Goal: Entertainment & Leisure: Consume media (video, audio)

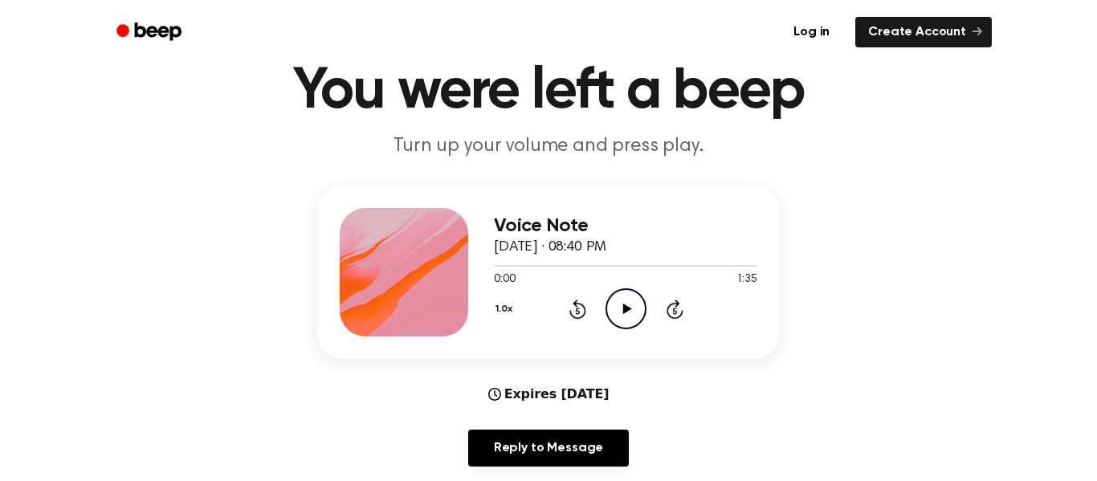
scroll to position [65, 0]
click at [642, 308] on icon "Play Audio" at bounding box center [626, 309] width 41 height 41
click at [626, 316] on icon "Pause Audio" at bounding box center [626, 309] width 41 height 41
click at [577, 312] on icon at bounding box center [577, 311] width 4 height 6
click at [574, 313] on icon "Rewind 5 seconds" at bounding box center [578, 310] width 18 height 21
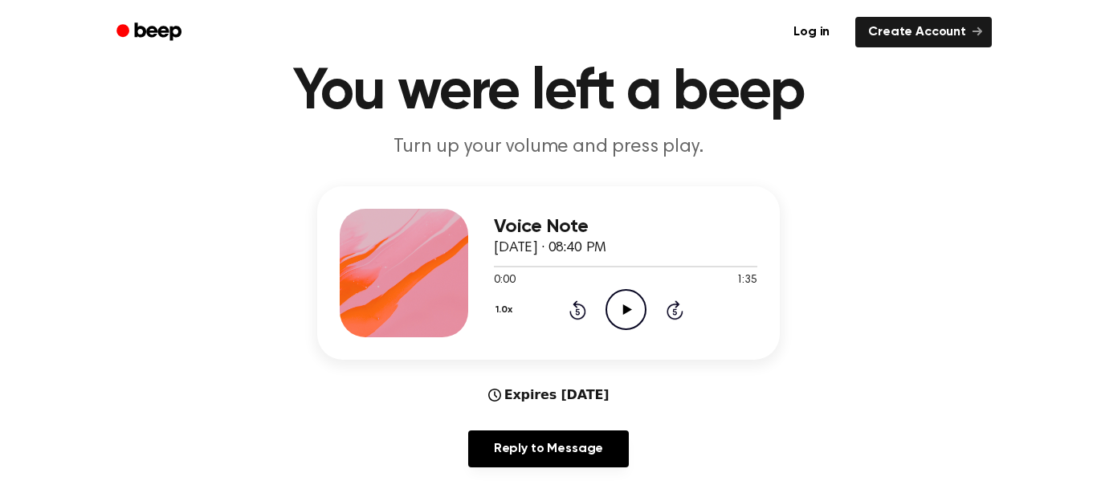
click at [617, 302] on icon "Play Audio" at bounding box center [626, 309] width 41 height 41
click at [575, 300] on icon "Rewind 5 seconds" at bounding box center [578, 310] width 18 height 21
click at [577, 312] on icon at bounding box center [577, 311] width 4 height 6
click at [570, 311] on icon at bounding box center [577, 309] width 17 height 19
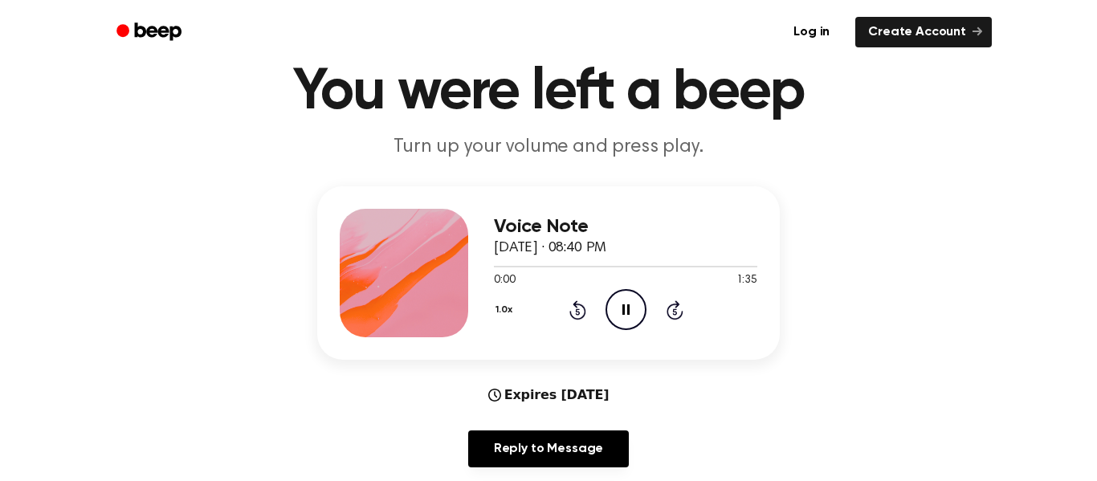
click at [570, 313] on icon at bounding box center [577, 309] width 17 height 19
click at [569, 316] on icon "Rewind 5 seconds" at bounding box center [578, 310] width 18 height 21
click at [569, 315] on icon "Rewind 5 seconds" at bounding box center [578, 310] width 18 height 21
click at [569, 316] on icon "Rewind 5 seconds" at bounding box center [578, 310] width 18 height 21
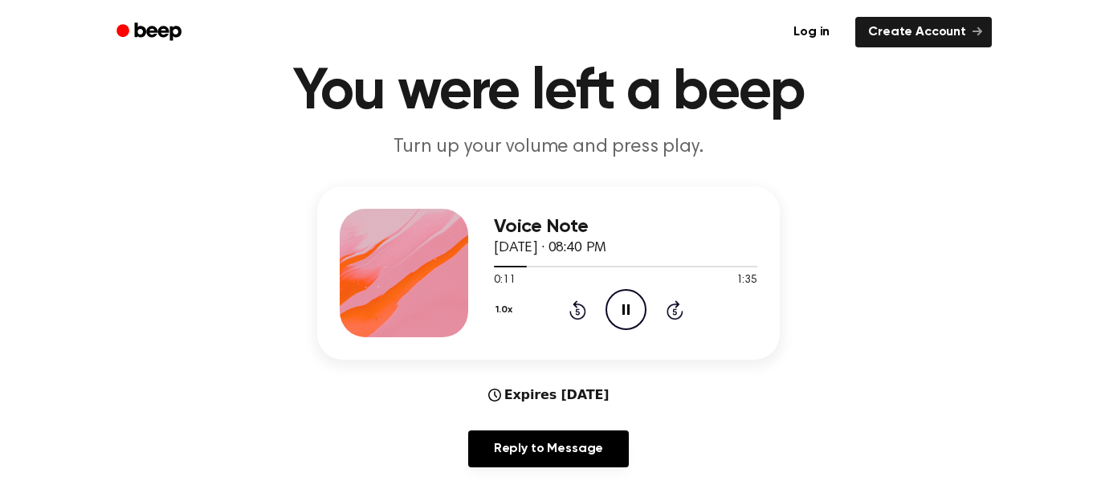
click at [614, 301] on icon "Pause Audio" at bounding box center [626, 309] width 41 height 41
click at [634, 308] on icon "Play Audio" at bounding box center [626, 309] width 41 height 41
click at [619, 318] on icon "Pause Audio" at bounding box center [626, 309] width 41 height 41
click at [624, 307] on icon at bounding box center [626, 309] width 9 height 10
click at [614, 307] on icon "Pause Audio" at bounding box center [626, 309] width 41 height 41
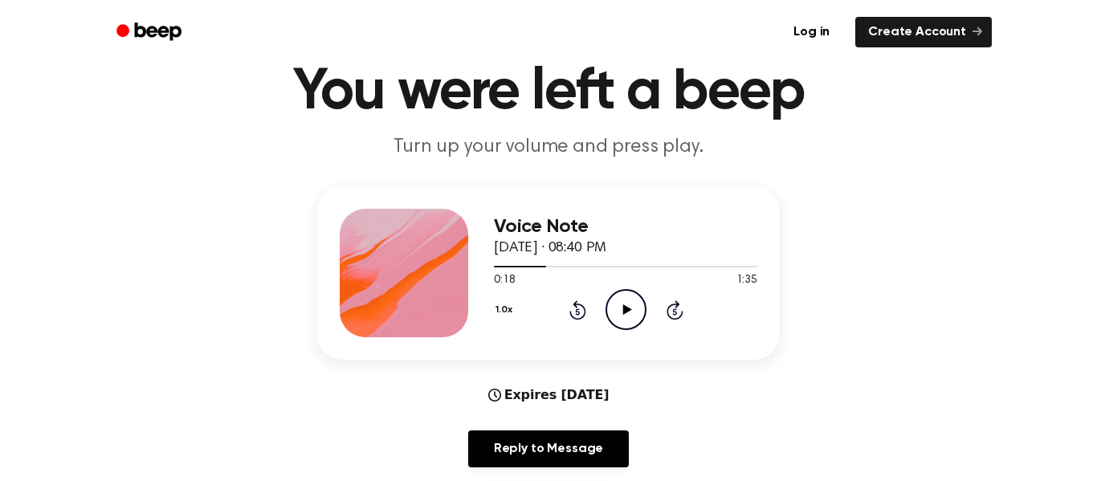
click at [630, 302] on icon "Play Audio" at bounding box center [626, 309] width 41 height 41
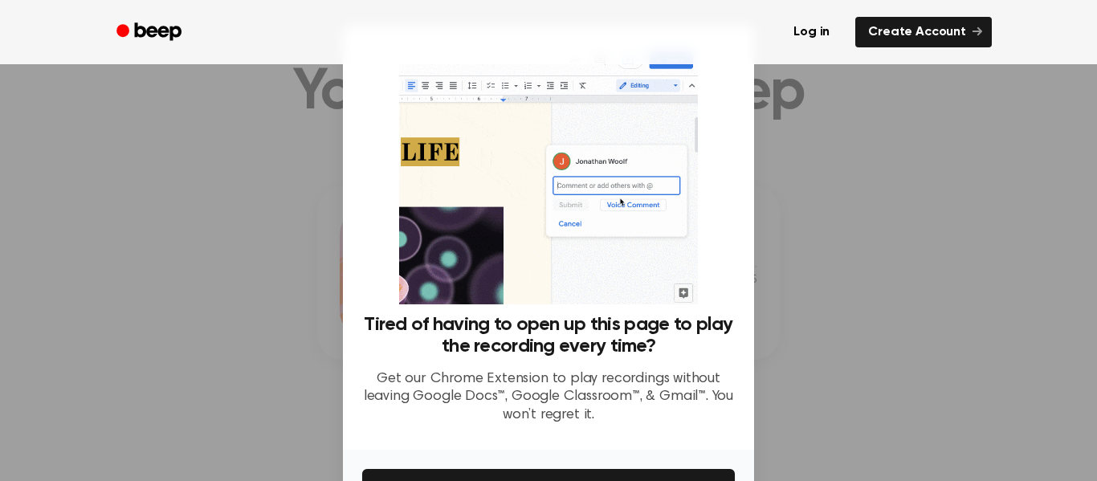
click at [767, 264] on div at bounding box center [548, 240] width 1097 height 481
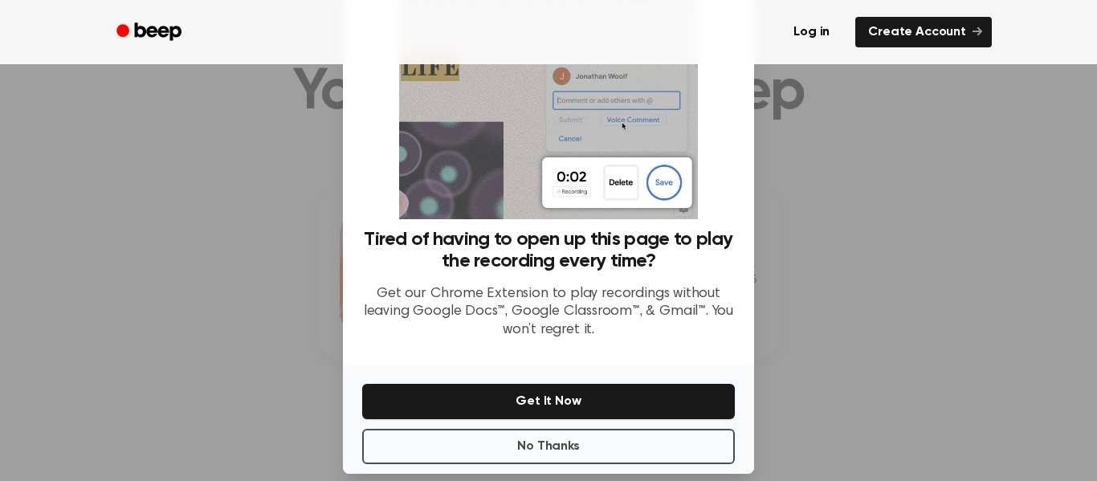
scroll to position [75, 0]
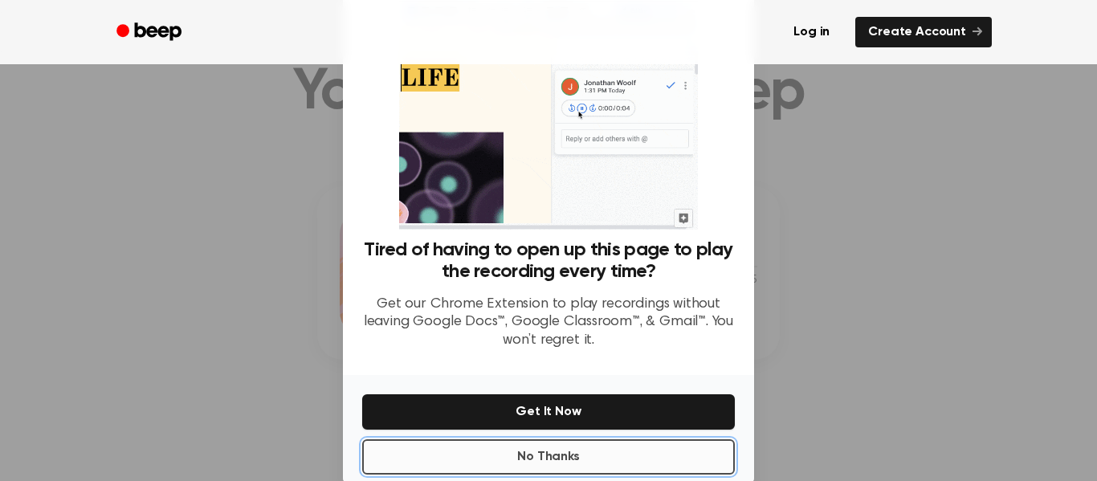
click at [636, 449] on button "No Thanks" at bounding box center [548, 456] width 373 height 35
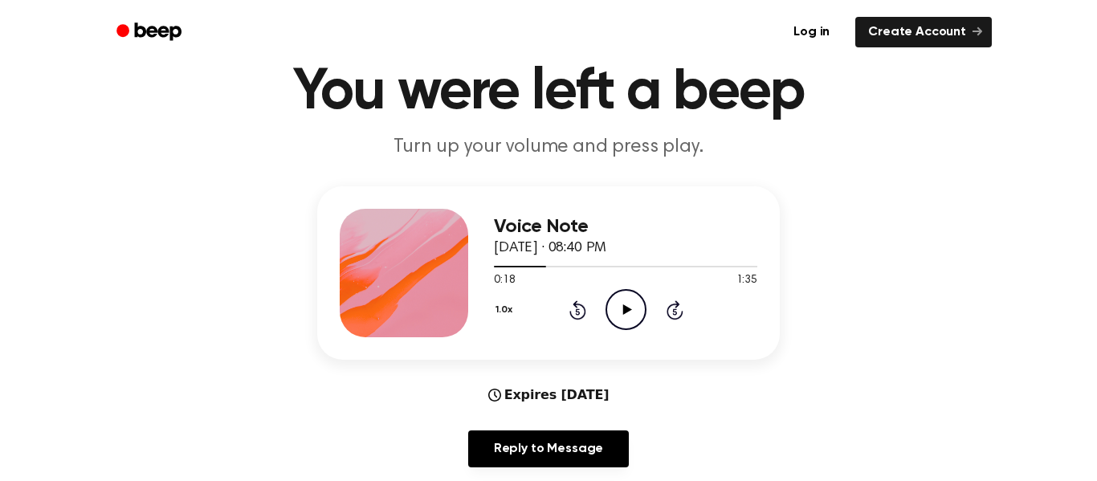
click at [638, 304] on icon "Play Audio" at bounding box center [626, 309] width 41 height 41
click at [571, 314] on icon at bounding box center [577, 309] width 17 height 19
click at [577, 312] on icon at bounding box center [577, 311] width 4 height 6
click at [622, 316] on icon "Pause Audio" at bounding box center [626, 309] width 41 height 41
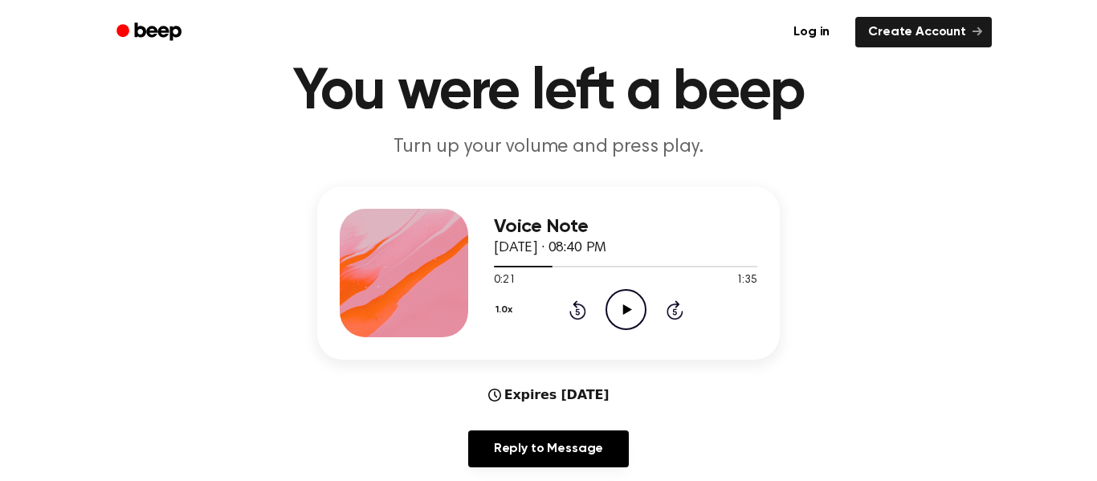
click at [616, 301] on icon "Play Audio" at bounding box center [626, 309] width 41 height 41
click at [617, 308] on icon "Pause Audio" at bounding box center [626, 309] width 41 height 41
click at [626, 302] on icon "Play Audio" at bounding box center [626, 309] width 41 height 41
click at [577, 312] on icon at bounding box center [577, 311] width 4 height 6
click at [629, 309] on icon at bounding box center [625, 309] width 7 height 10
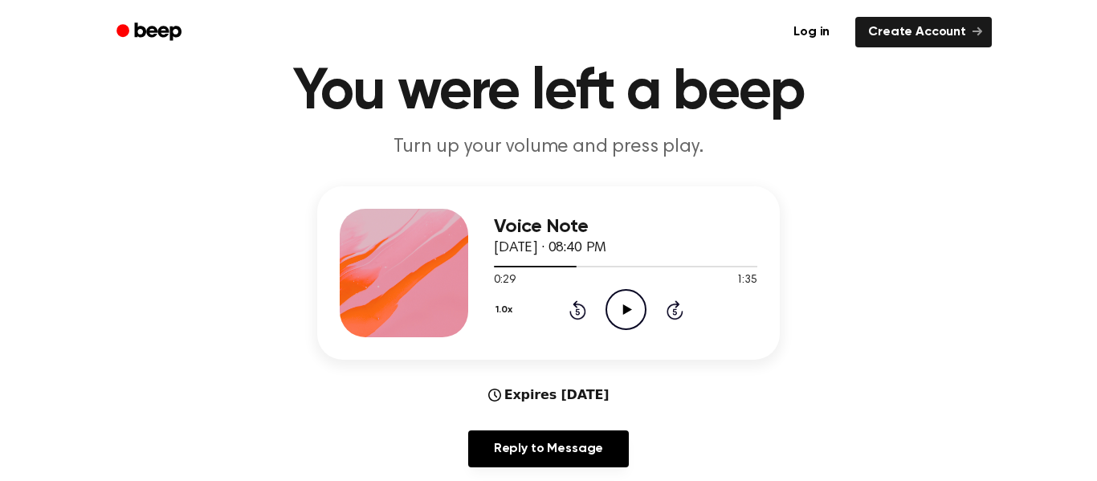
click at [614, 310] on icon "Play Audio" at bounding box center [626, 309] width 41 height 41
click at [619, 319] on icon "Pause Audio" at bounding box center [626, 309] width 41 height 41
click at [577, 312] on icon at bounding box center [577, 311] width 4 height 6
click at [614, 315] on icon "Play Audio" at bounding box center [626, 309] width 41 height 41
click at [626, 311] on icon "Pause Audio" at bounding box center [626, 309] width 41 height 41
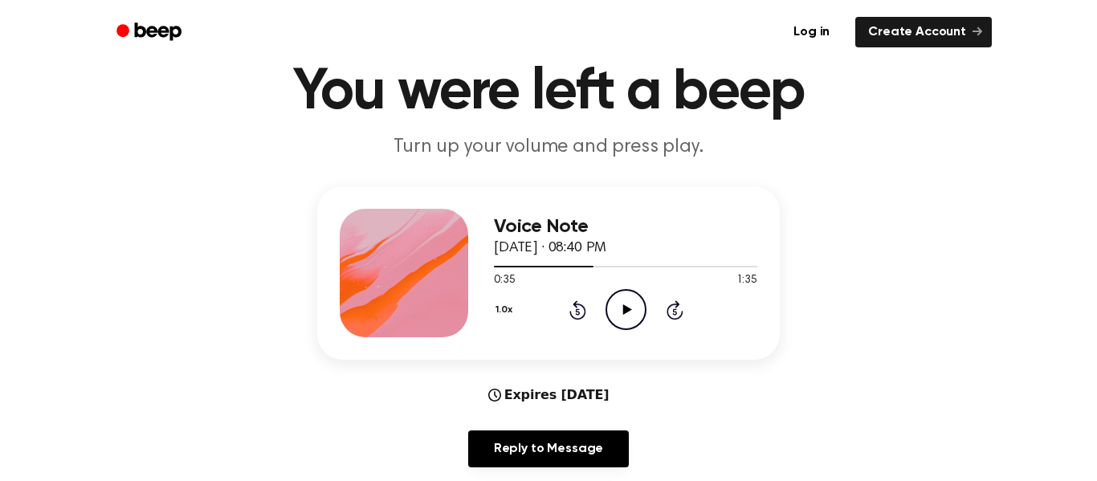
click at [630, 311] on icon "Play Audio" at bounding box center [626, 309] width 41 height 41
click at [612, 314] on icon "Pause Audio" at bounding box center [626, 309] width 41 height 41
click at [622, 317] on icon "Play Audio" at bounding box center [626, 309] width 41 height 41
click at [633, 300] on icon "Pause Audio" at bounding box center [626, 309] width 41 height 41
click at [615, 312] on icon "Play Audio" at bounding box center [626, 309] width 41 height 41
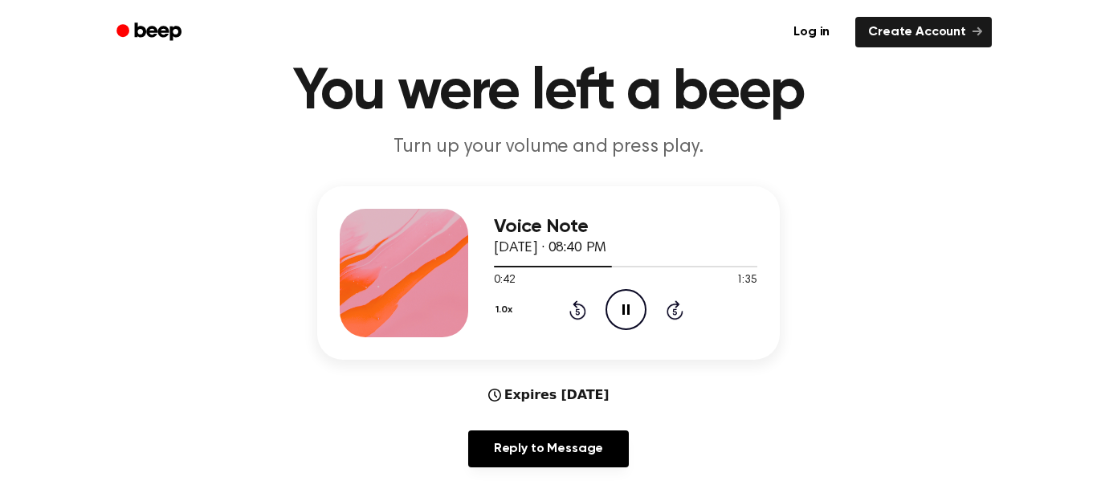
click at [621, 301] on icon "Pause Audio" at bounding box center [626, 309] width 41 height 41
click at [626, 305] on icon "Play Audio" at bounding box center [626, 309] width 41 height 41
click at [628, 312] on icon at bounding box center [625, 309] width 7 height 10
click at [636, 309] on icon "Play Audio" at bounding box center [626, 309] width 41 height 41
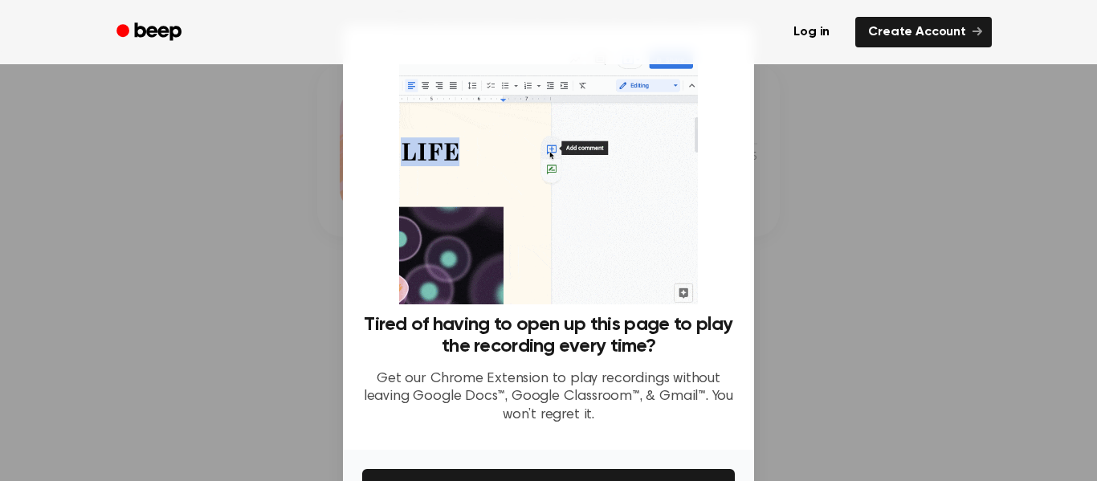
scroll to position [104, 0]
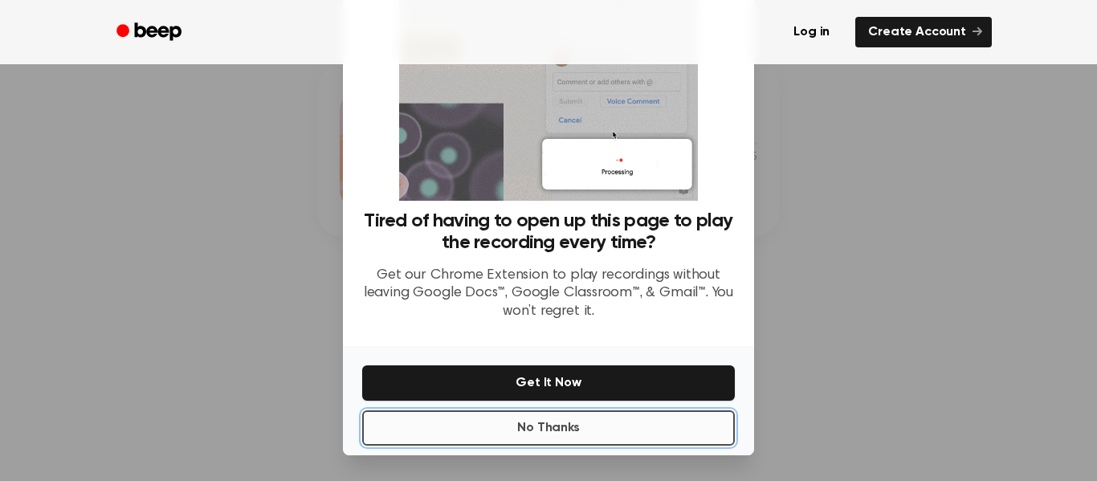
click at [617, 430] on button "No Thanks" at bounding box center [548, 427] width 373 height 35
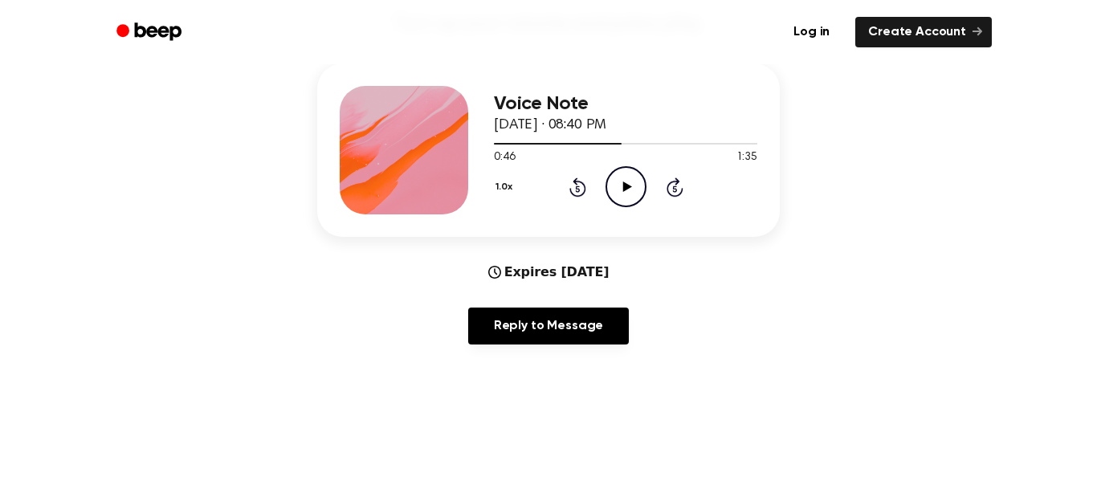
click at [621, 186] on icon "Play Audio" at bounding box center [626, 186] width 41 height 41
click at [630, 183] on icon "Pause Audio" at bounding box center [626, 186] width 41 height 41
click at [577, 189] on icon at bounding box center [577, 189] width 4 height 6
click at [634, 177] on icon "Play Audio" at bounding box center [626, 186] width 41 height 41
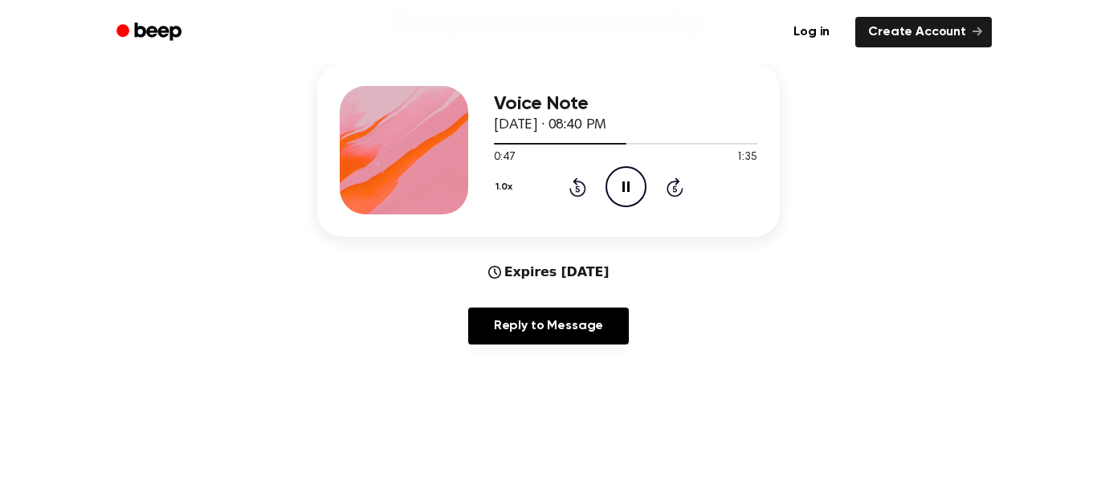
click at [632, 197] on icon "Pause Audio" at bounding box center [626, 186] width 41 height 41
click at [630, 186] on icon "Play Audio" at bounding box center [626, 186] width 41 height 41
click at [623, 198] on icon "Pause Audio" at bounding box center [626, 186] width 41 height 41
click at [613, 189] on icon "Play Audio" at bounding box center [626, 186] width 41 height 41
click at [618, 186] on icon "Pause Audio" at bounding box center [626, 186] width 41 height 41
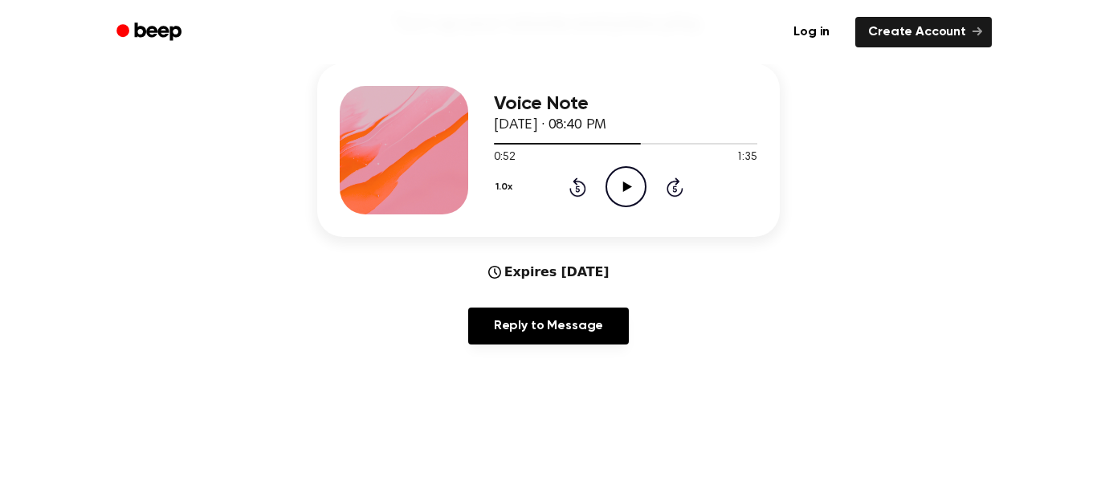
click at [630, 193] on icon "Play Audio" at bounding box center [626, 186] width 41 height 41
click at [627, 190] on icon at bounding box center [625, 187] width 7 height 10
click at [577, 186] on icon at bounding box center [577, 186] width 17 height 19
click at [620, 190] on icon "Play Audio" at bounding box center [626, 186] width 41 height 41
click at [637, 191] on icon "Pause Audio" at bounding box center [626, 186] width 41 height 41
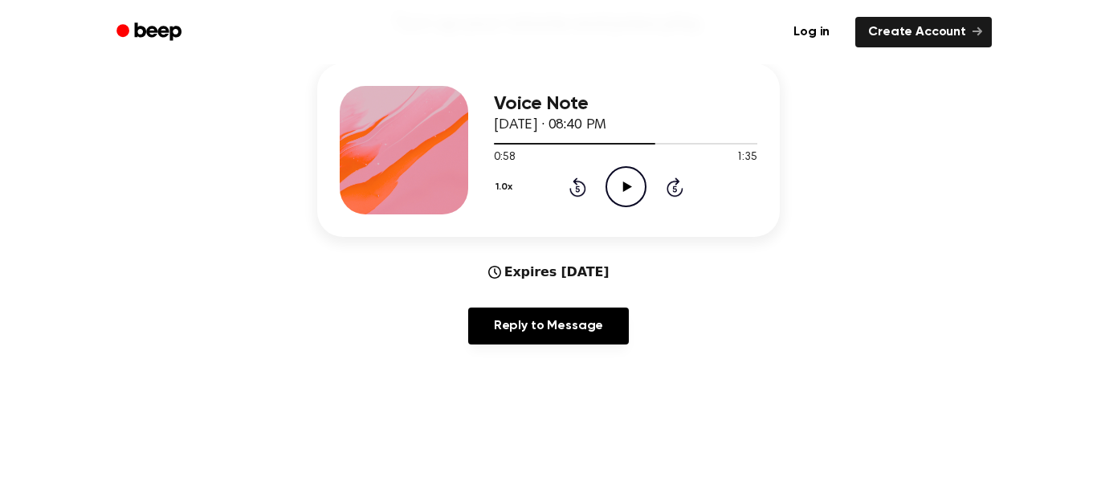
click at [624, 176] on icon "Play Audio" at bounding box center [626, 186] width 41 height 41
click at [632, 190] on icon "Pause Audio" at bounding box center [626, 186] width 41 height 41
click at [619, 190] on icon "Play Audio" at bounding box center [626, 186] width 41 height 41
click at [626, 191] on icon "Pause Audio" at bounding box center [626, 186] width 41 height 41
click at [577, 189] on icon at bounding box center [577, 189] width 4 height 6
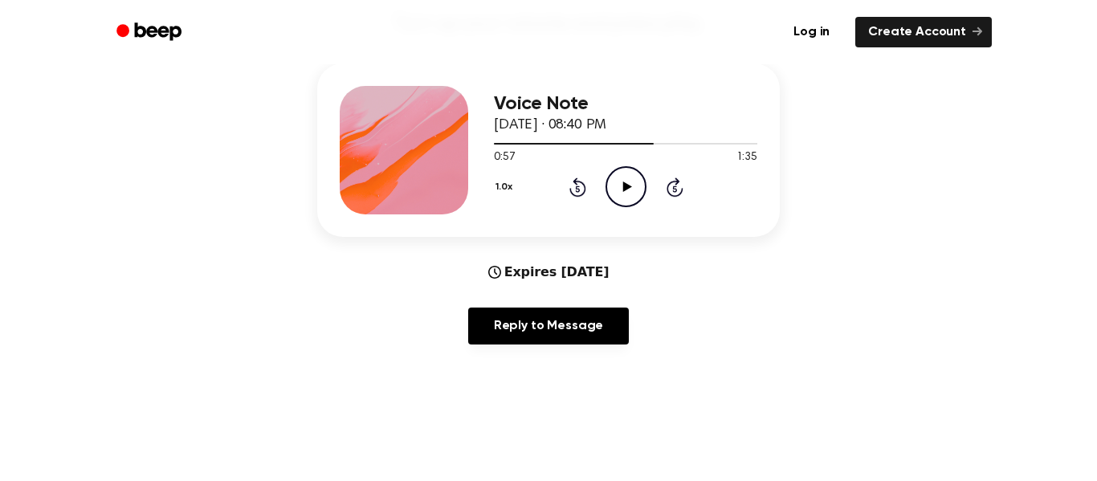
click at [634, 191] on icon "Play Audio" at bounding box center [626, 186] width 41 height 41
click at [632, 192] on icon "Pause Audio" at bounding box center [626, 186] width 41 height 41
click at [577, 189] on icon at bounding box center [577, 189] width 4 height 6
click at [622, 193] on icon "Play Audio" at bounding box center [626, 186] width 41 height 41
click at [626, 187] on icon "Pause Audio" at bounding box center [626, 186] width 41 height 41
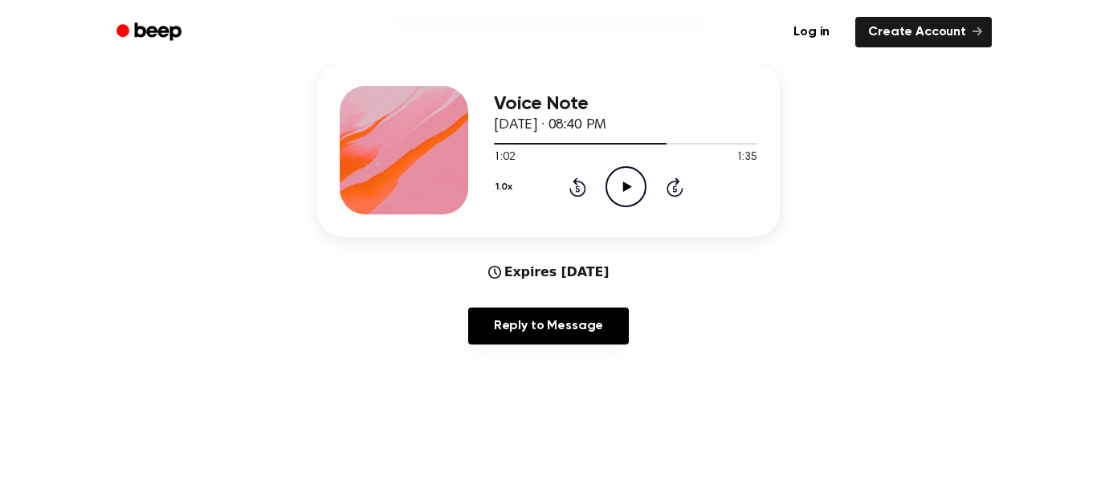
click at [629, 186] on icon at bounding box center [626, 187] width 9 height 10
click at [627, 187] on icon at bounding box center [625, 187] width 7 height 10
click at [580, 180] on icon "Rewind 5 seconds" at bounding box center [578, 187] width 18 height 21
click at [622, 185] on icon "Play Audio" at bounding box center [626, 186] width 41 height 41
click at [628, 185] on icon at bounding box center [625, 187] width 7 height 10
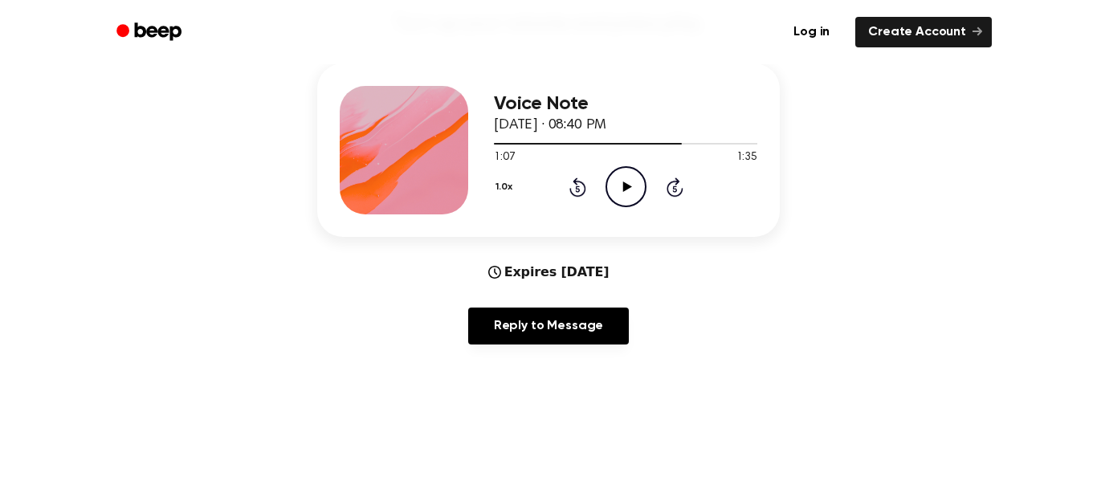
click at [629, 176] on icon "Play Audio" at bounding box center [626, 186] width 41 height 41
click at [635, 194] on icon "Pause Audio" at bounding box center [626, 186] width 41 height 41
click at [579, 188] on icon "Rewind 5 seconds" at bounding box center [578, 187] width 18 height 21
click at [639, 188] on icon "Play Audio" at bounding box center [626, 186] width 41 height 41
click at [626, 187] on icon "Pause Audio" at bounding box center [626, 186] width 41 height 41
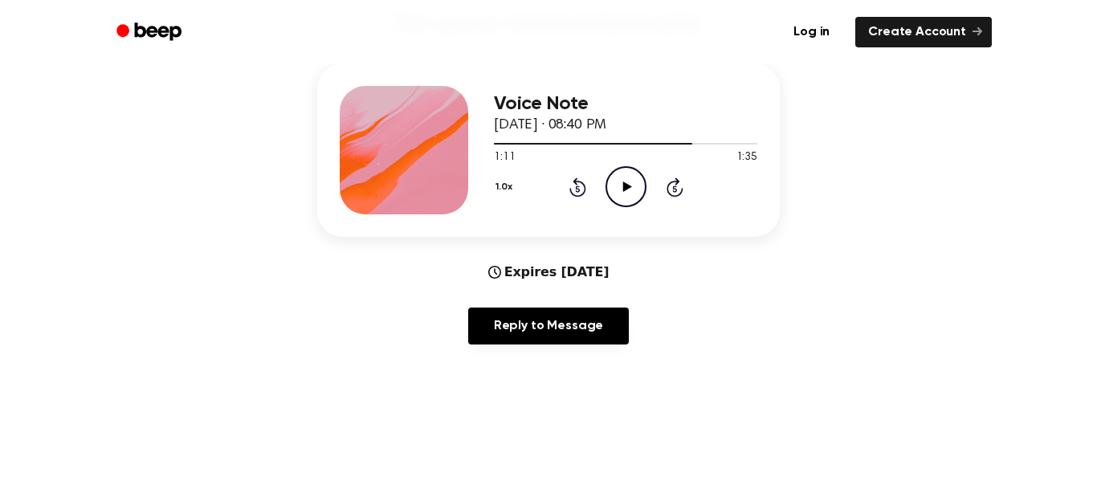
click at [631, 180] on icon "Play Audio" at bounding box center [626, 186] width 41 height 41
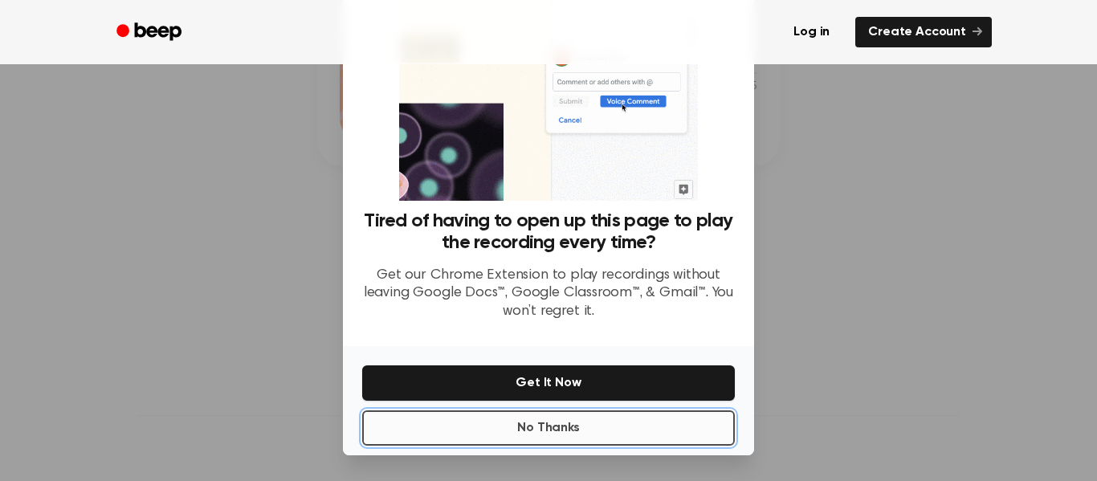
click at [662, 429] on button "No Thanks" at bounding box center [548, 427] width 373 height 35
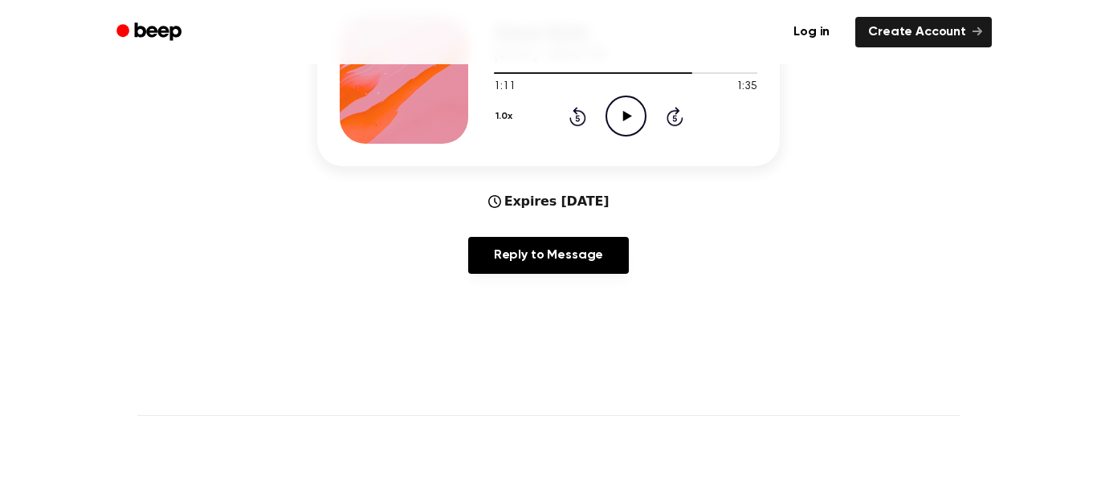
click at [631, 124] on icon "Play Audio" at bounding box center [626, 116] width 41 height 41
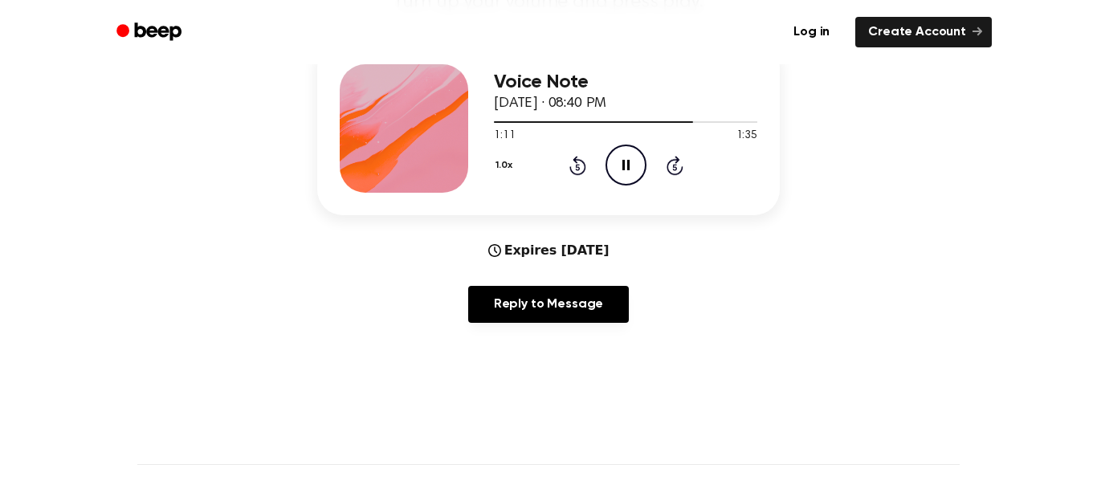
scroll to position [192, 0]
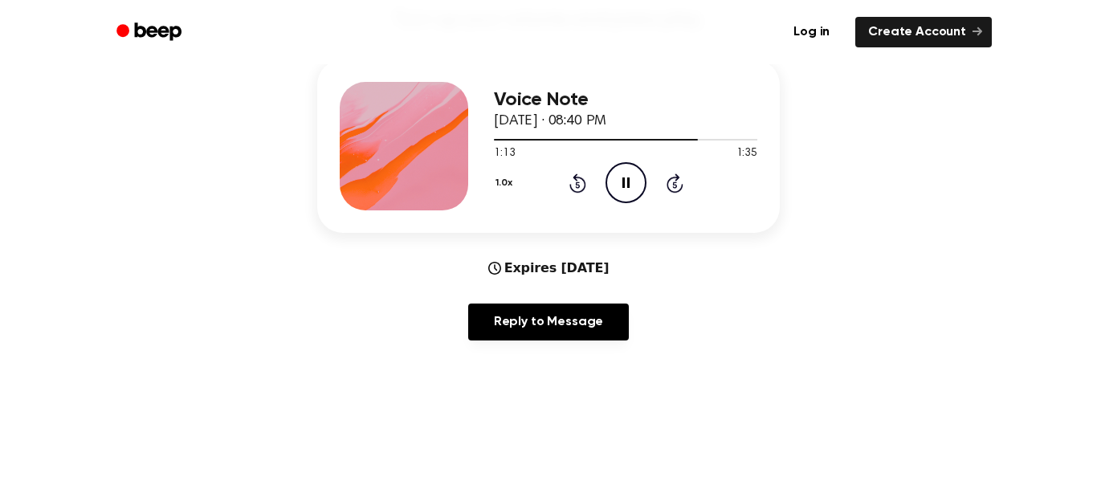
click at [577, 185] on icon at bounding box center [577, 185] width 4 height 6
click at [626, 183] on icon "Pause Audio" at bounding box center [626, 182] width 41 height 41
click at [637, 176] on icon "Play Audio" at bounding box center [626, 182] width 41 height 41
click at [577, 185] on icon at bounding box center [577, 185] width 4 height 6
click at [626, 181] on icon "Pause Audio" at bounding box center [626, 182] width 41 height 41
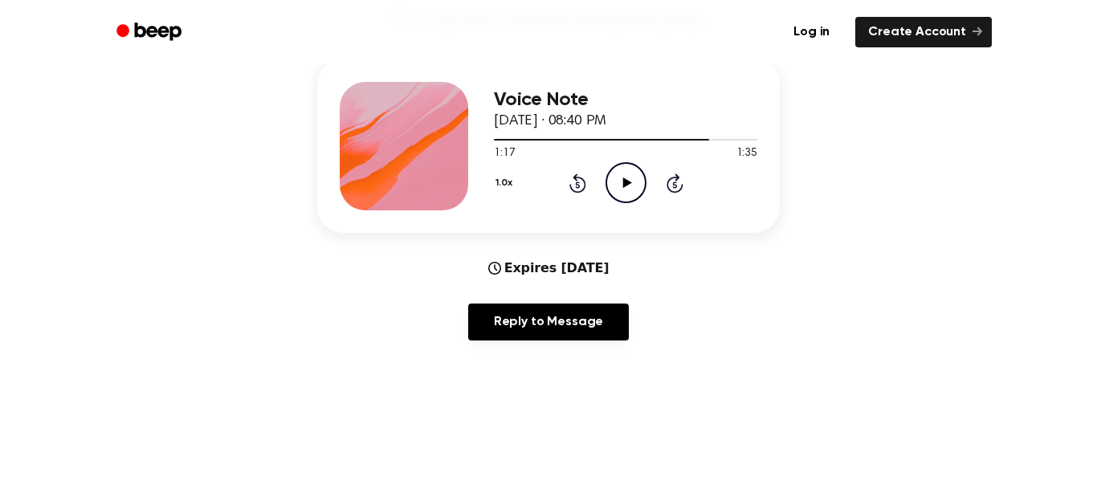
click at [614, 195] on icon "Play Audio" at bounding box center [626, 182] width 41 height 41
click at [621, 176] on icon "Pause Audio" at bounding box center [626, 182] width 41 height 41
click at [574, 186] on icon "Rewind 5 seconds" at bounding box center [578, 183] width 18 height 21
click at [628, 186] on icon "Play Audio" at bounding box center [626, 182] width 41 height 41
click at [617, 173] on icon "Pause Audio" at bounding box center [626, 182] width 41 height 41
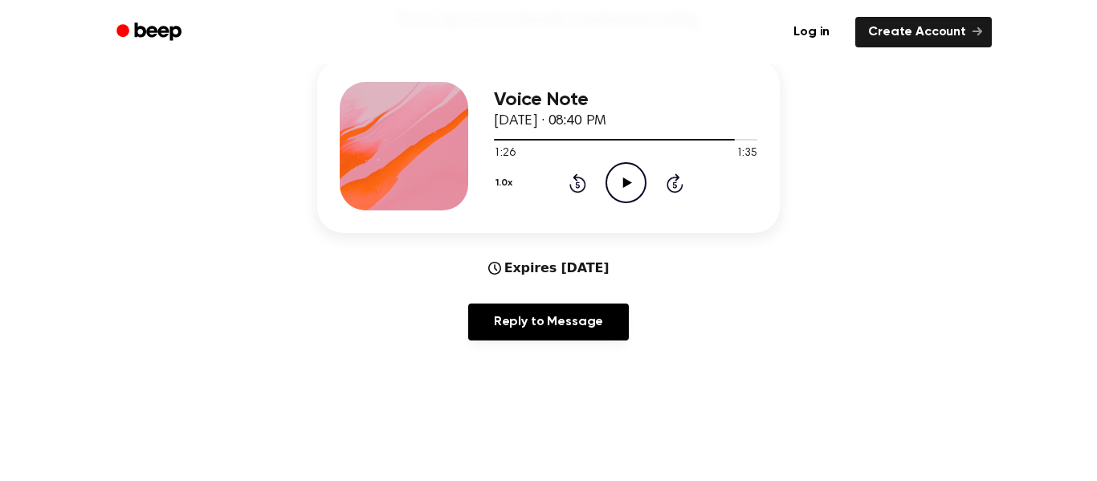
click at [622, 189] on icon "Play Audio" at bounding box center [626, 182] width 41 height 41
click at [577, 183] on icon at bounding box center [577, 185] width 4 height 6
